Goal: Information Seeking & Learning: Understand process/instructions

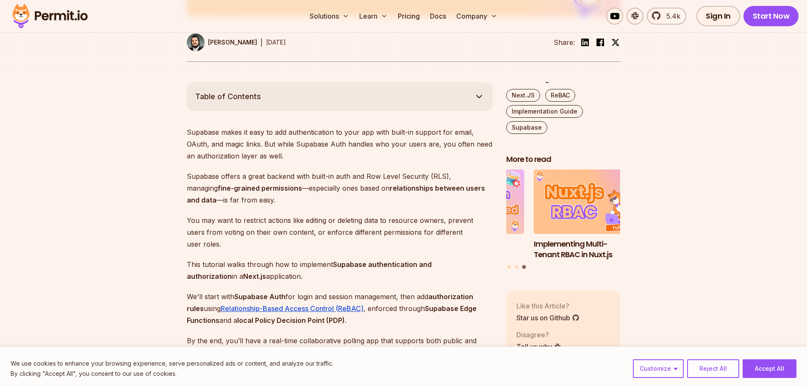
scroll to position [555, 0]
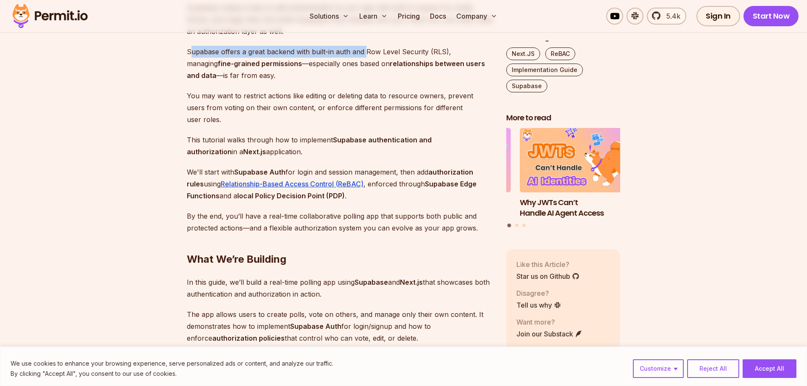
drag, startPoint x: 190, startPoint y: 63, endPoint x: 365, endPoint y: 63, distance: 174.2
click at [365, 63] on p "Supabase offers a great backend with built-in auth and Row Level Security (RLS)…" at bounding box center [340, 64] width 306 height 36
click at [390, 58] on p "Supabase offers a great backend with built-in auth and Row Level Security (RLS)…" at bounding box center [340, 64] width 306 height 36
drag, startPoint x: 191, startPoint y: 74, endPoint x: 240, endPoint y: 72, distance: 49.6
click at [233, 68] on strong "fine-grained permissions" at bounding box center [260, 63] width 84 height 8
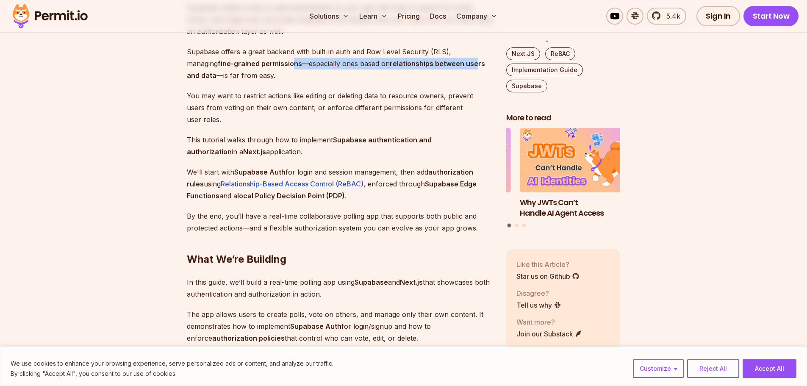
drag, startPoint x: 261, startPoint y: 72, endPoint x: 444, endPoint y: 77, distance: 182.8
click at [444, 77] on p "Supabase offers a great backend with built-in auth and Row Level Security (RLS)…" at bounding box center [340, 64] width 306 height 36
click at [451, 77] on strong "relationships between users and data" at bounding box center [336, 69] width 298 height 20
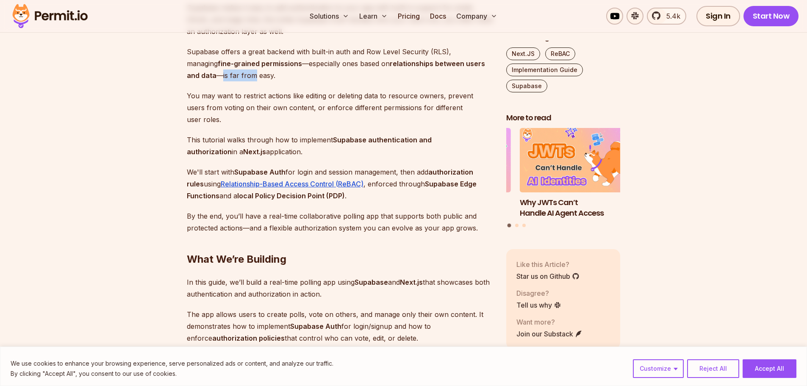
drag, startPoint x: 187, startPoint y: 88, endPoint x: 218, endPoint y: 88, distance: 30.5
click at [218, 81] on p "Supabase offers a great backend with built-in auth and Row Level Security (RLS)…" at bounding box center [340, 64] width 306 height 36
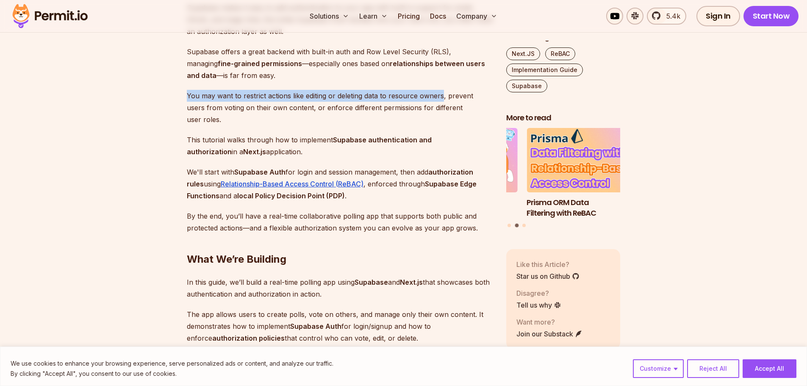
drag, startPoint x: 186, startPoint y: 108, endPoint x: 443, endPoint y: 107, distance: 256.4
click at [443, 107] on p "You may want to restrict actions like editing or deleting data to resource owne…" at bounding box center [340, 108] width 306 height 36
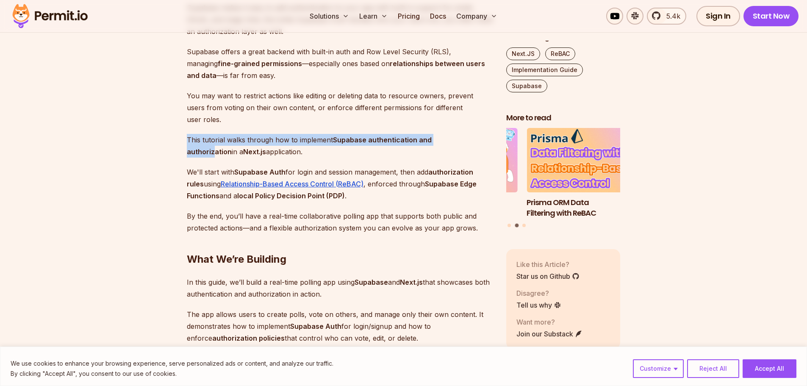
drag, startPoint x: 189, startPoint y: 139, endPoint x: 478, endPoint y: 140, distance: 289.1
click at [468, 139] on p "This tutorial walks through how to implement Supabase authentication and author…" at bounding box center [340, 146] width 306 height 24
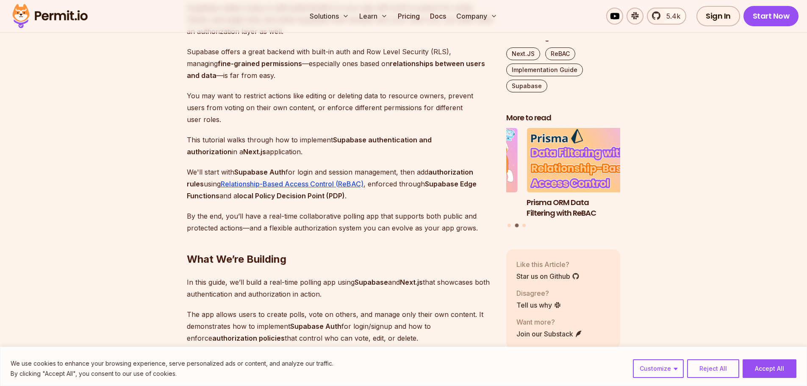
click at [478, 140] on p "This tutorial walks through how to implement Supabase authentication and author…" at bounding box center [340, 146] width 306 height 24
drag, startPoint x: 189, startPoint y: 172, endPoint x: 429, endPoint y: 175, distance: 240.3
click at [429, 175] on p "We'll start with Supabase Auth for login and session management, then add autho…" at bounding box center [340, 184] width 306 height 36
click at [449, 175] on strong "authorization rules" at bounding box center [330, 178] width 287 height 20
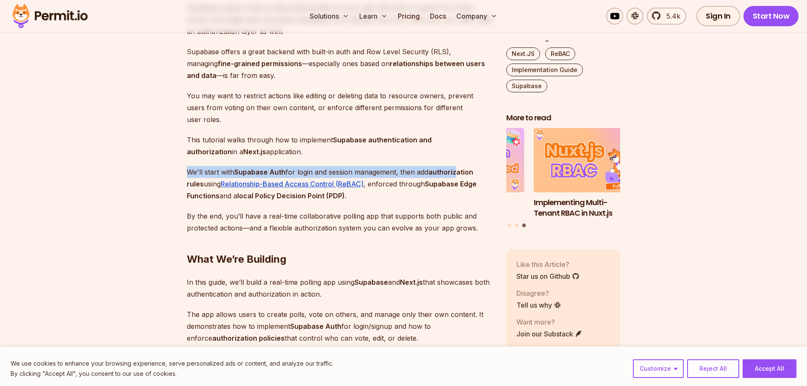
drag, startPoint x: 186, startPoint y: 174, endPoint x: 459, endPoint y: 173, distance: 272.5
click at [459, 173] on strong "authorization rules" at bounding box center [330, 178] width 287 height 20
click at [192, 173] on p "We'll start with Supabase Auth for login and session management, then add autho…" at bounding box center [340, 184] width 306 height 36
drag, startPoint x: 189, startPoint y: 172, endPoint x: 454, endPoint y: 174, distance: 265.3
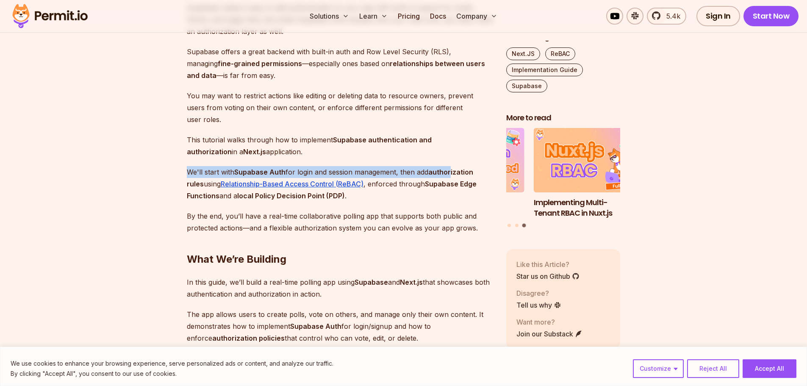
click at [454, 174] on p "We'll start with Supabase Auth for login and session management, then add autho…" at bounding box center [340, 184] width 306 height 36
click at [454, 174] on strong "authorization rules" at bounding box center [330, 178] width 287 height 20
